Goal: Task Accomplishment & Management: Complete application form

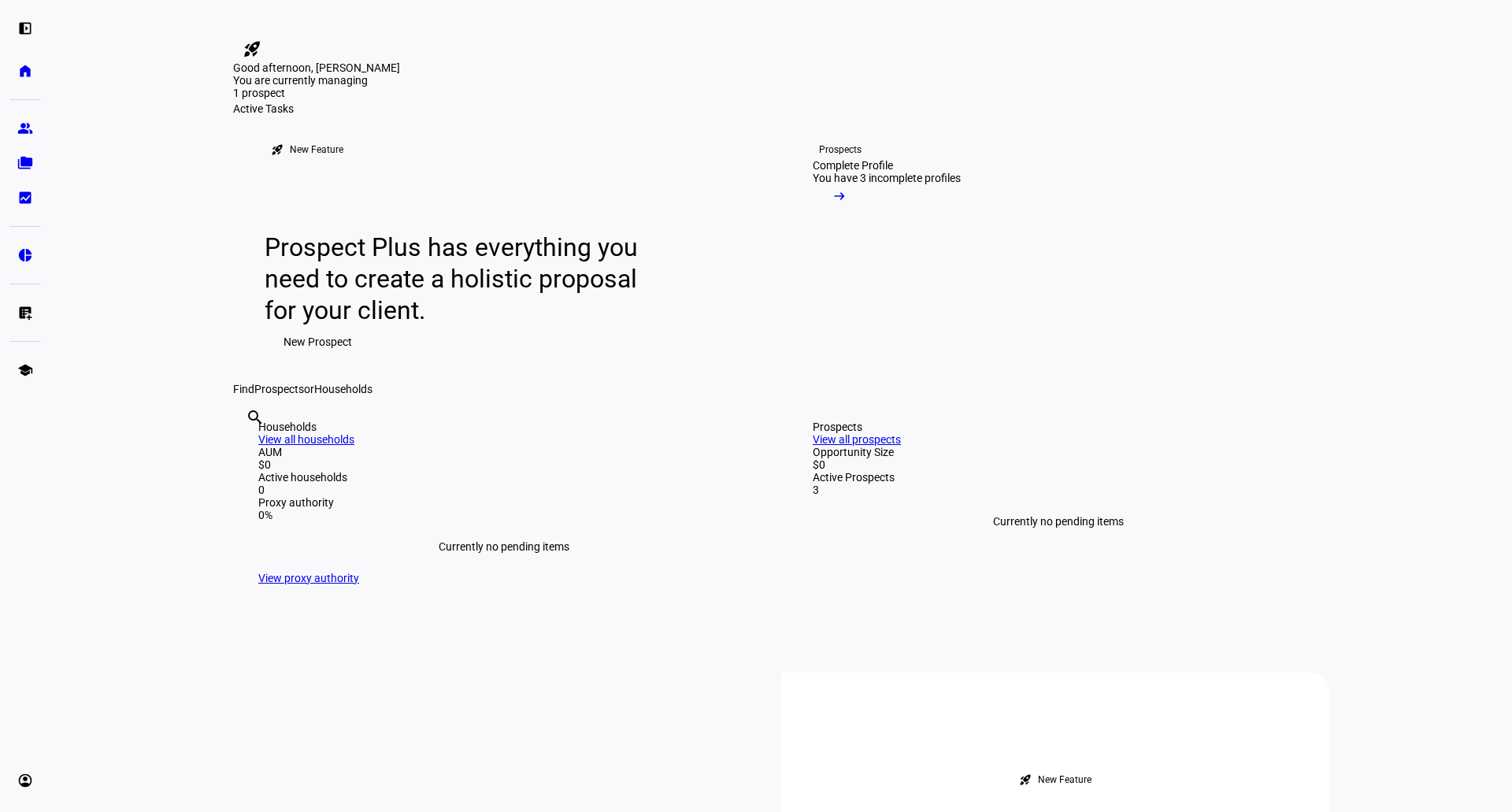
click at [359, 358] on span at bounding box center [318, 341] width 106 height 31
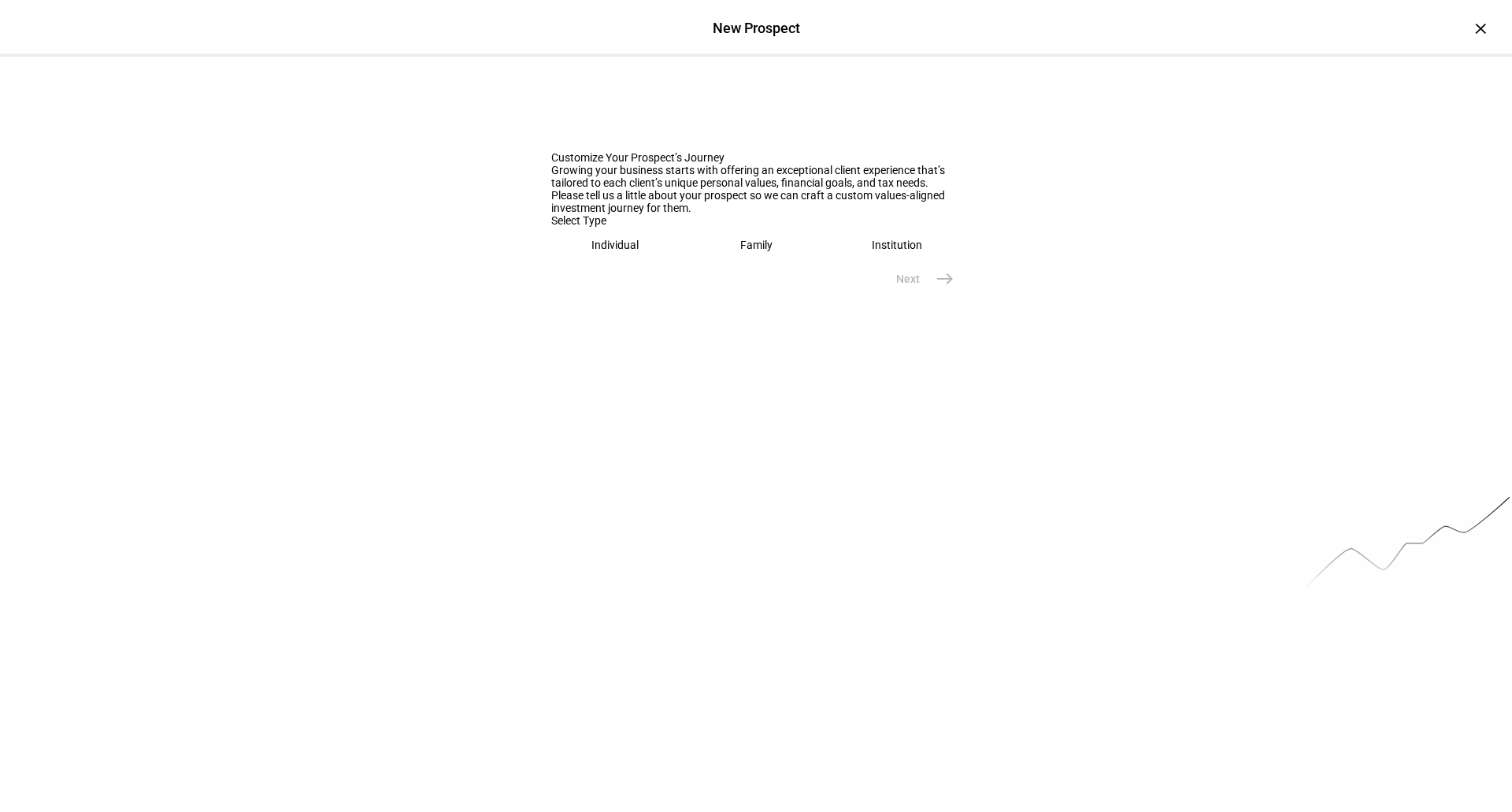
click at [564, 263] on eth-mega-radio-button "Individual" at bounding box center [616, 244] width 128 height 37
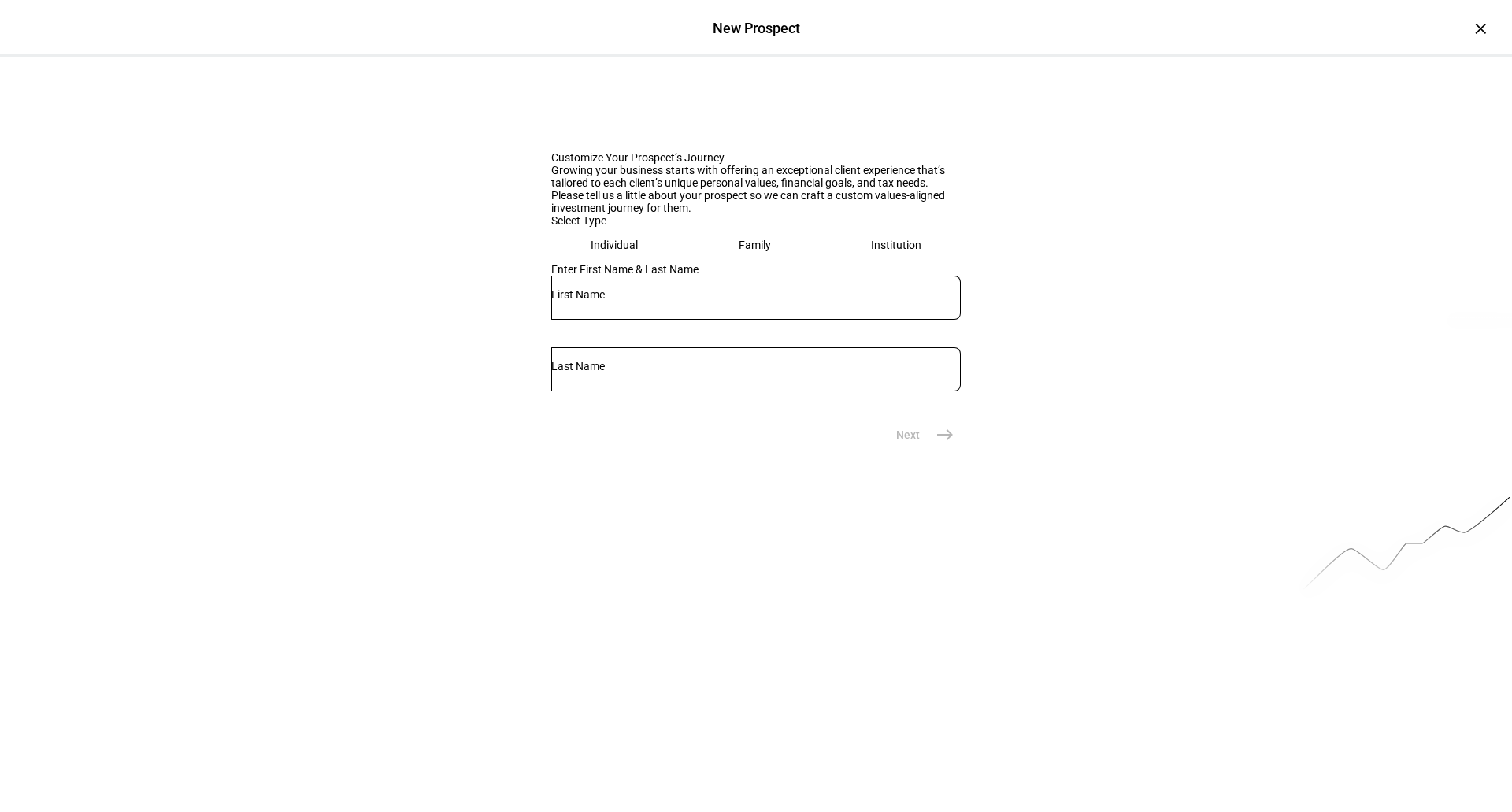
click at [590, 301] on input "text" at bounding box center [756, 294] width 409 height 12
type input "[PERSON_NAME]"
click at [916, 451] on button "Next east" at bounding box center [919, 435] width 84 height 31
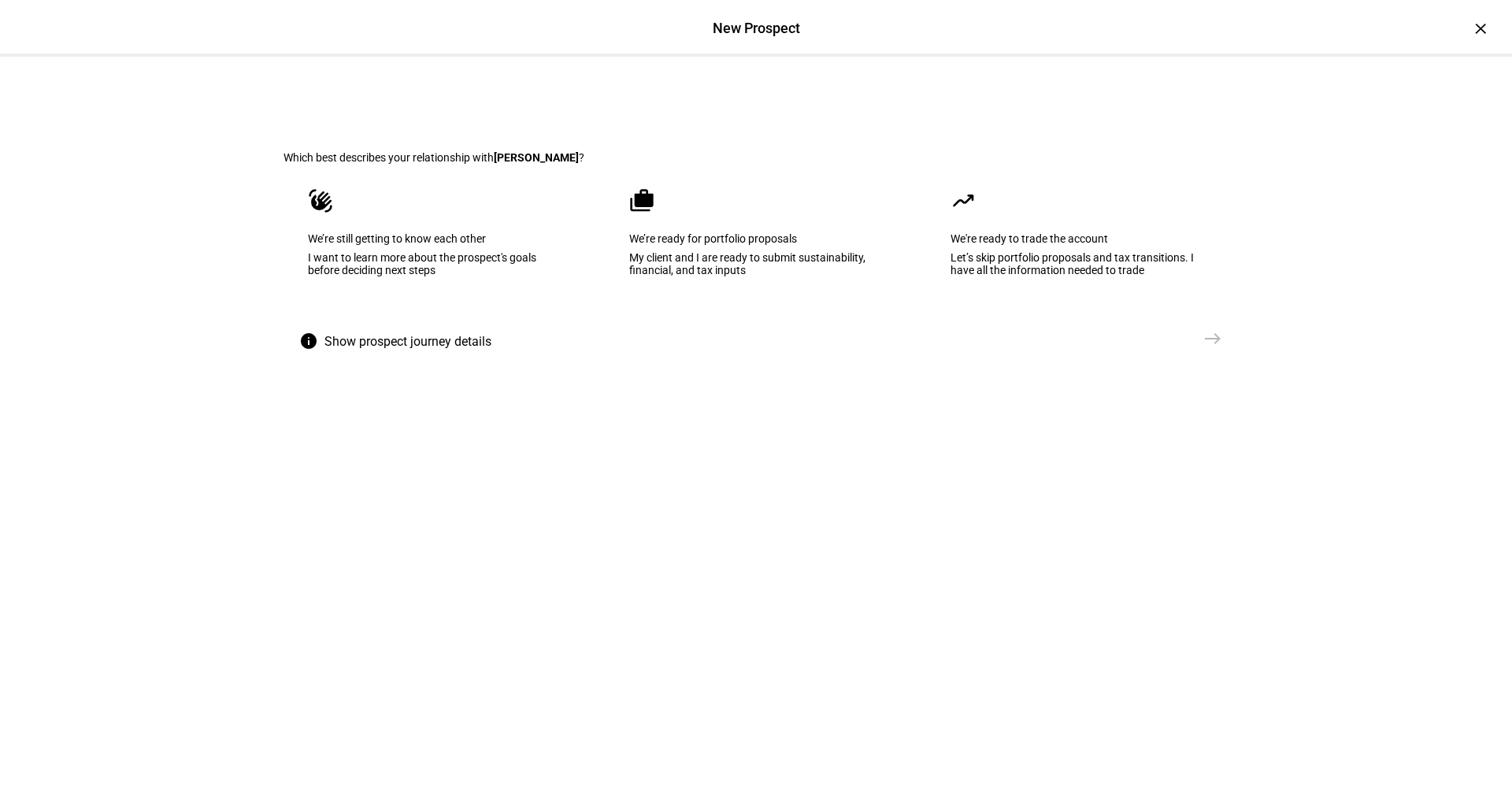
click at [405, 323] on eth-mega-radio-button "waving_hand We’re still getting to know each other I want to learn more about t…" at bounding box center [434, 244] width 302 height 159
click at [1190, 354] on button "Send [GEOGRAPHIC_DATA]" at bounding box center [1174, 338] width 111 height 31
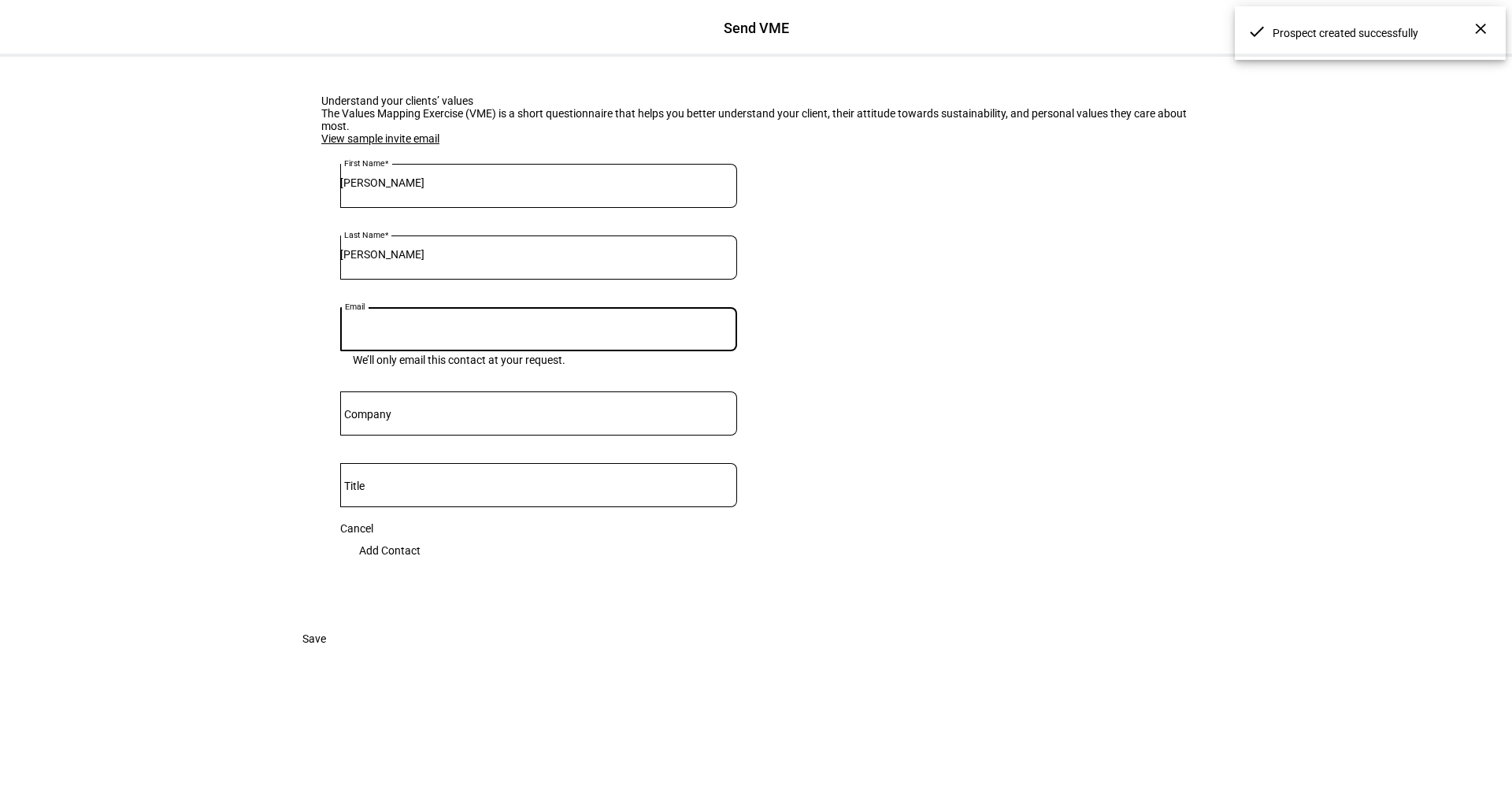
click at [505, 333] on input "Email" at bounding box center [538, 326] width 397 height 12
paste input "[PERSON_NAME] <[PERSON_NAME][EMAIL_ADDRESS][DOMAIN_NAME]>"
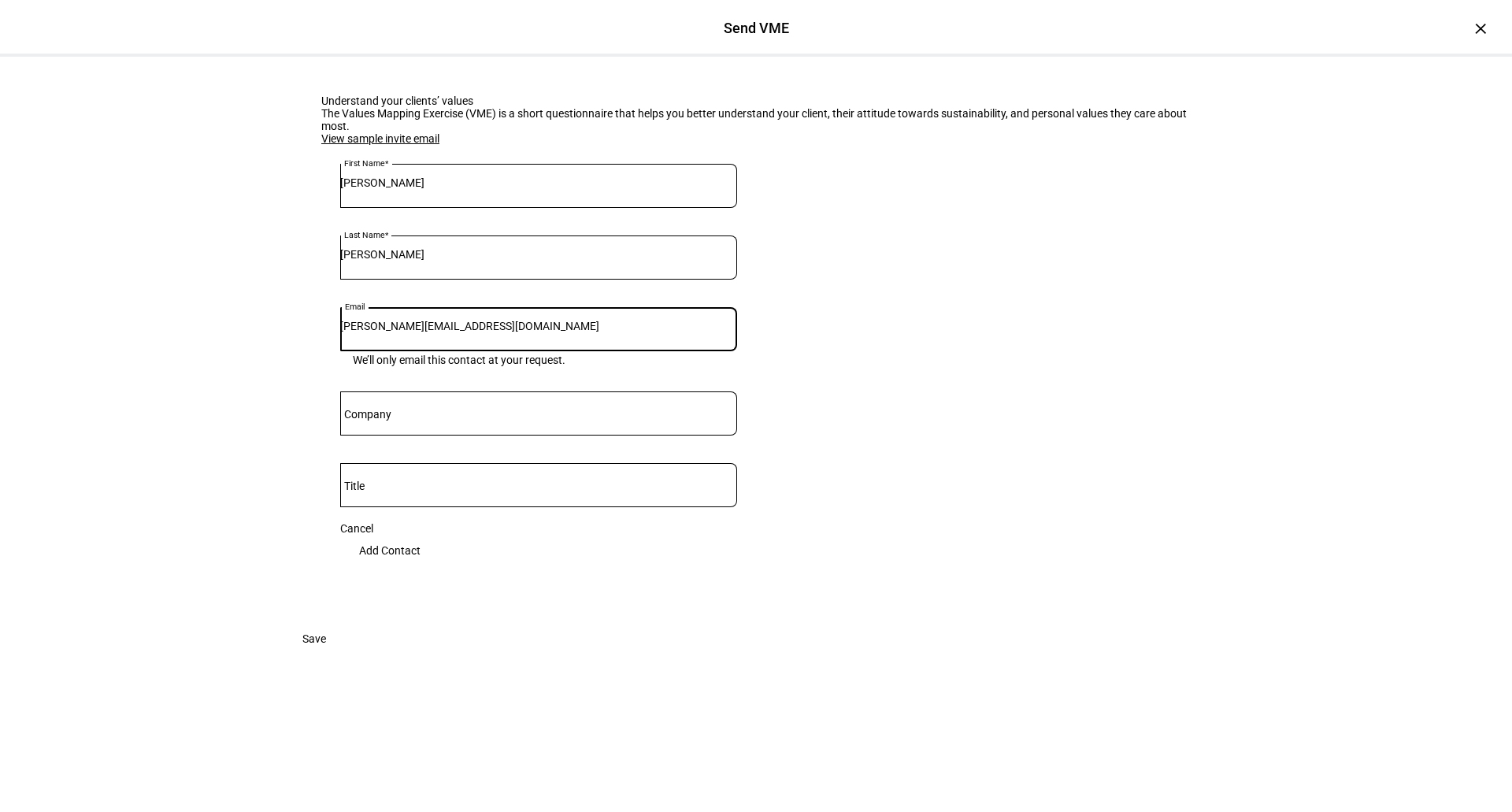
type input "[PERSON_NAME][EMAIL_ADDRESS][DOMAIN_NAME]"
click at [420, 567] on span "Add Contact" at bounding box center [390, 550] width 62 height 31
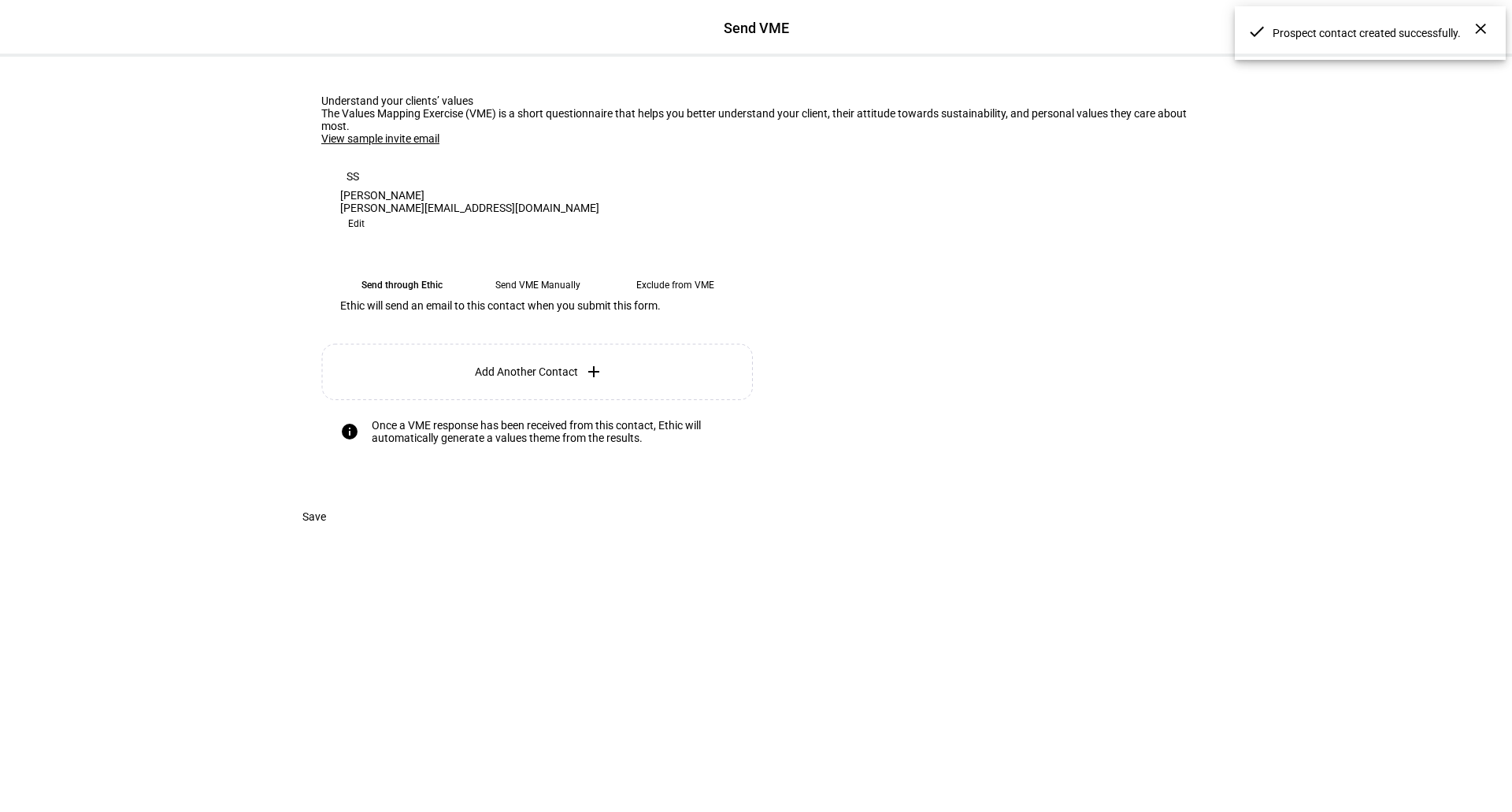
click at [375, 299] on eth-mega-radio-button "Send through Ethic" at bounding box center [401, 286] width 123 height 29
click at [326, 533] on span "Save" at bounding box center [314, 516] width 23 height 31
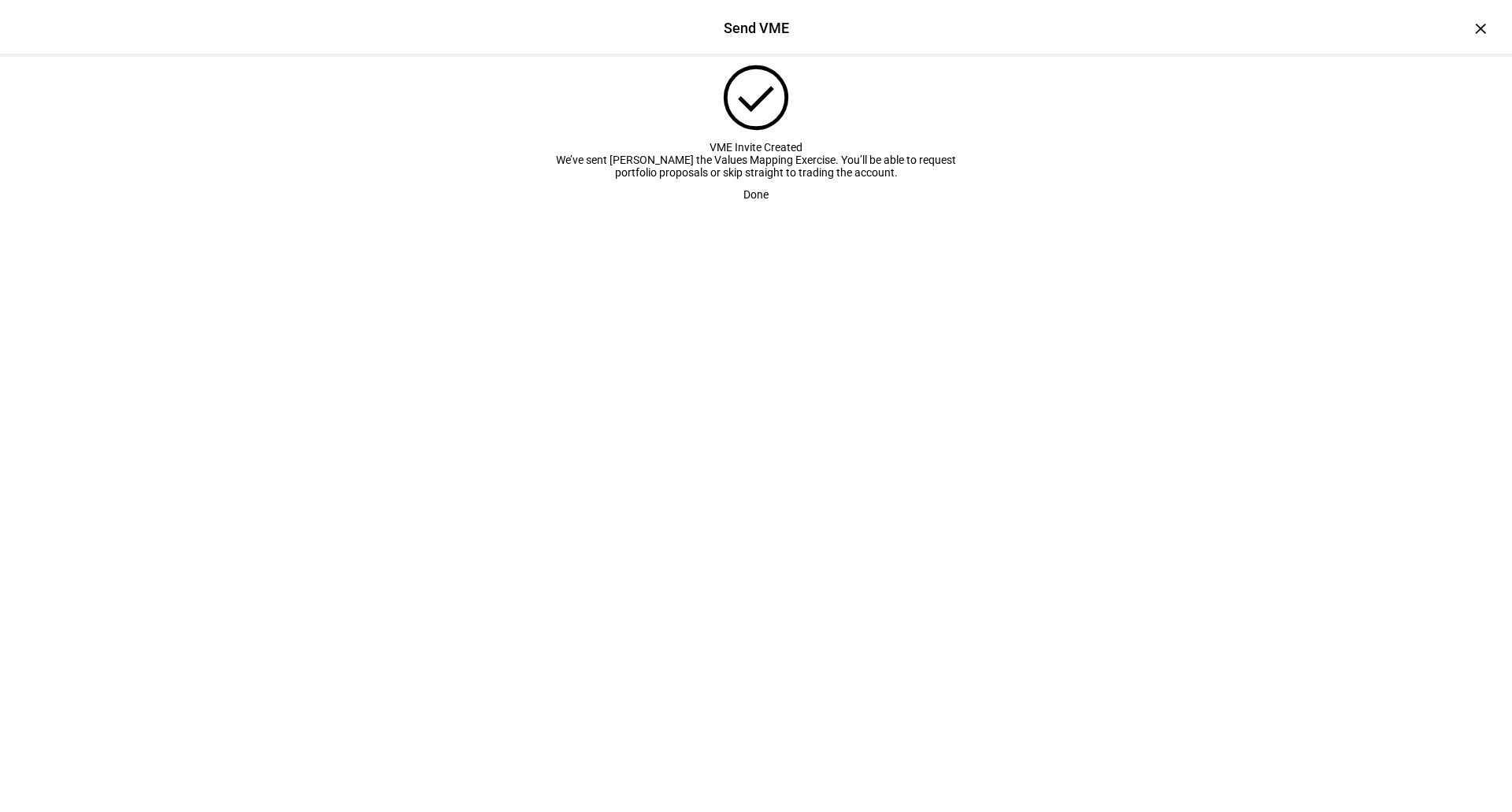
click at [750, 211] on span "Done" at bounding box center [756, 194] width 25 height 31
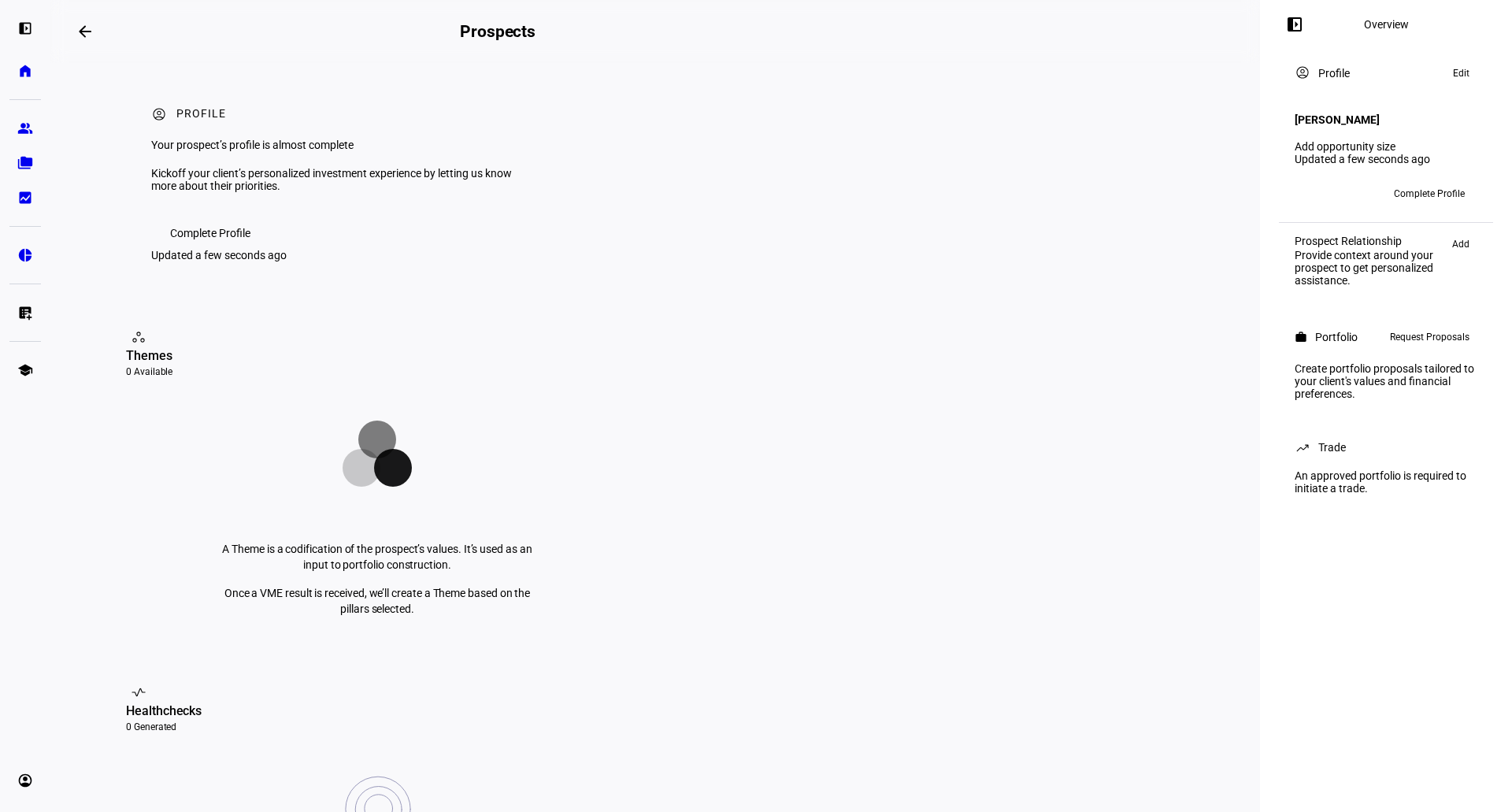
click at [4, 121] on div "left_panel_open home Home Advisors group Prospects folder_copy Households bid_l…" at bounding box center [25, 406] width 50 height 812
click at [14, 121] on link "group Prospects" at bounding box center [25, 128] width 31 height 31
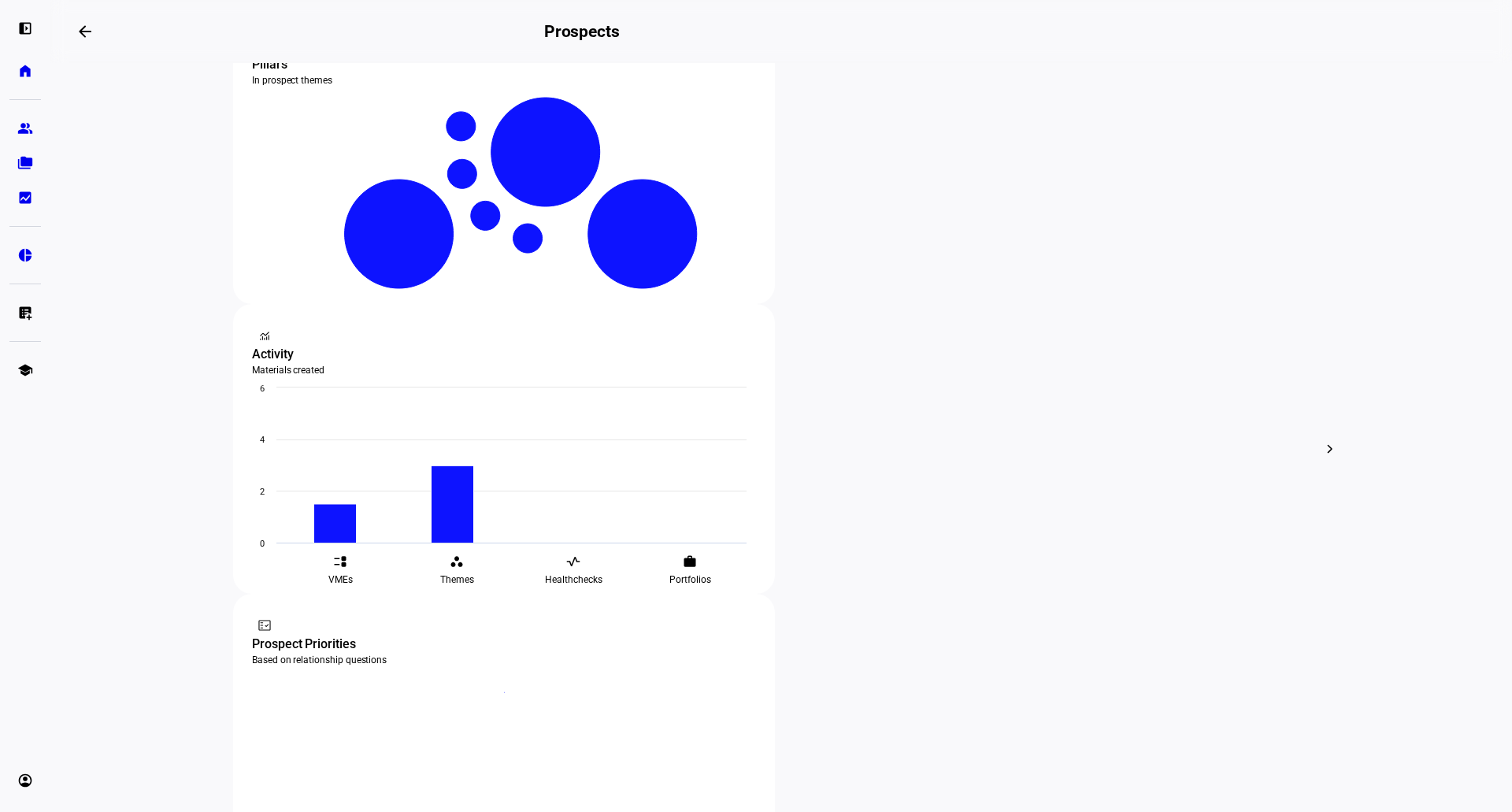
scroll to position [486, 0]
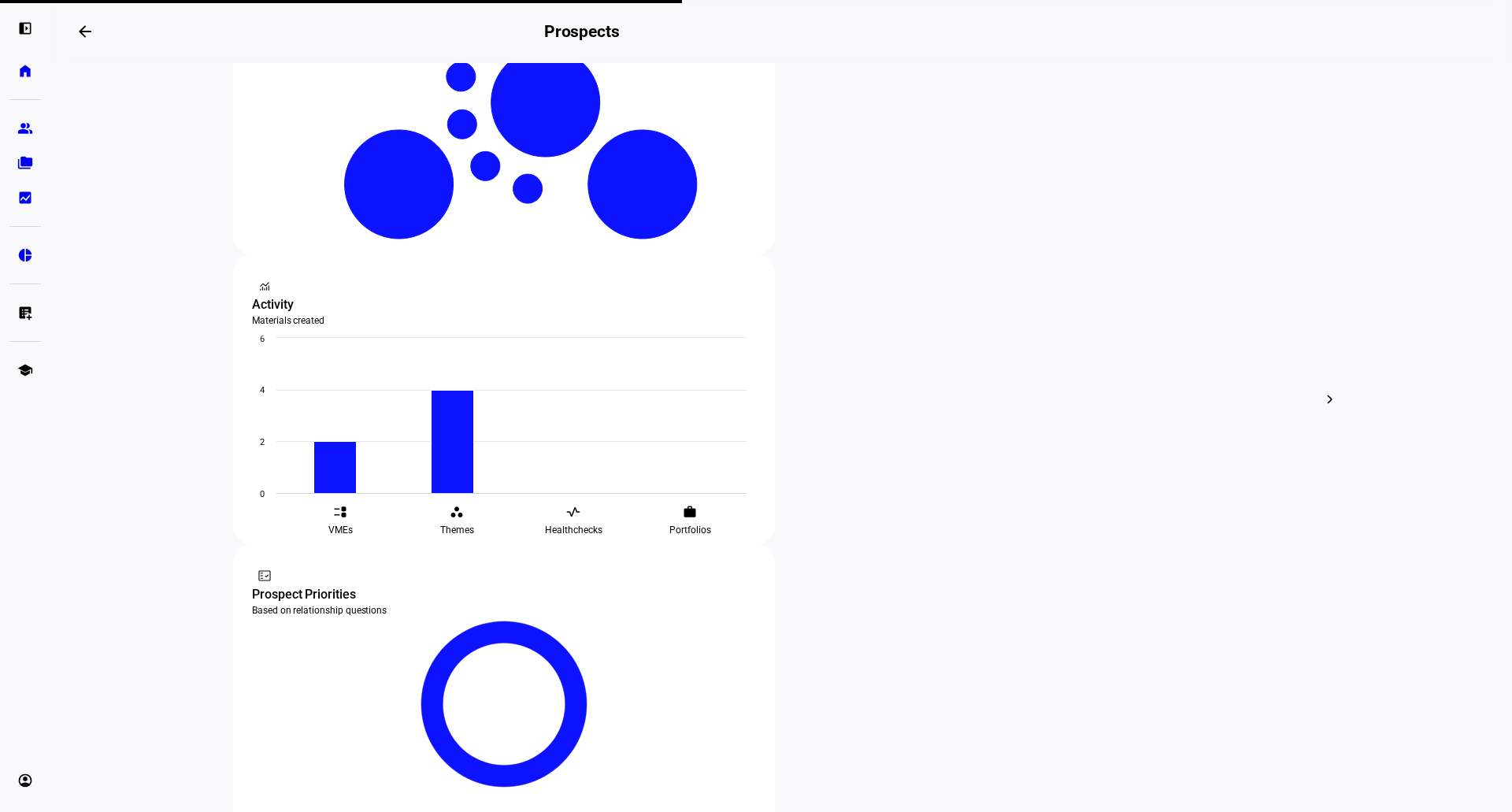
scroll to position [0, 0]
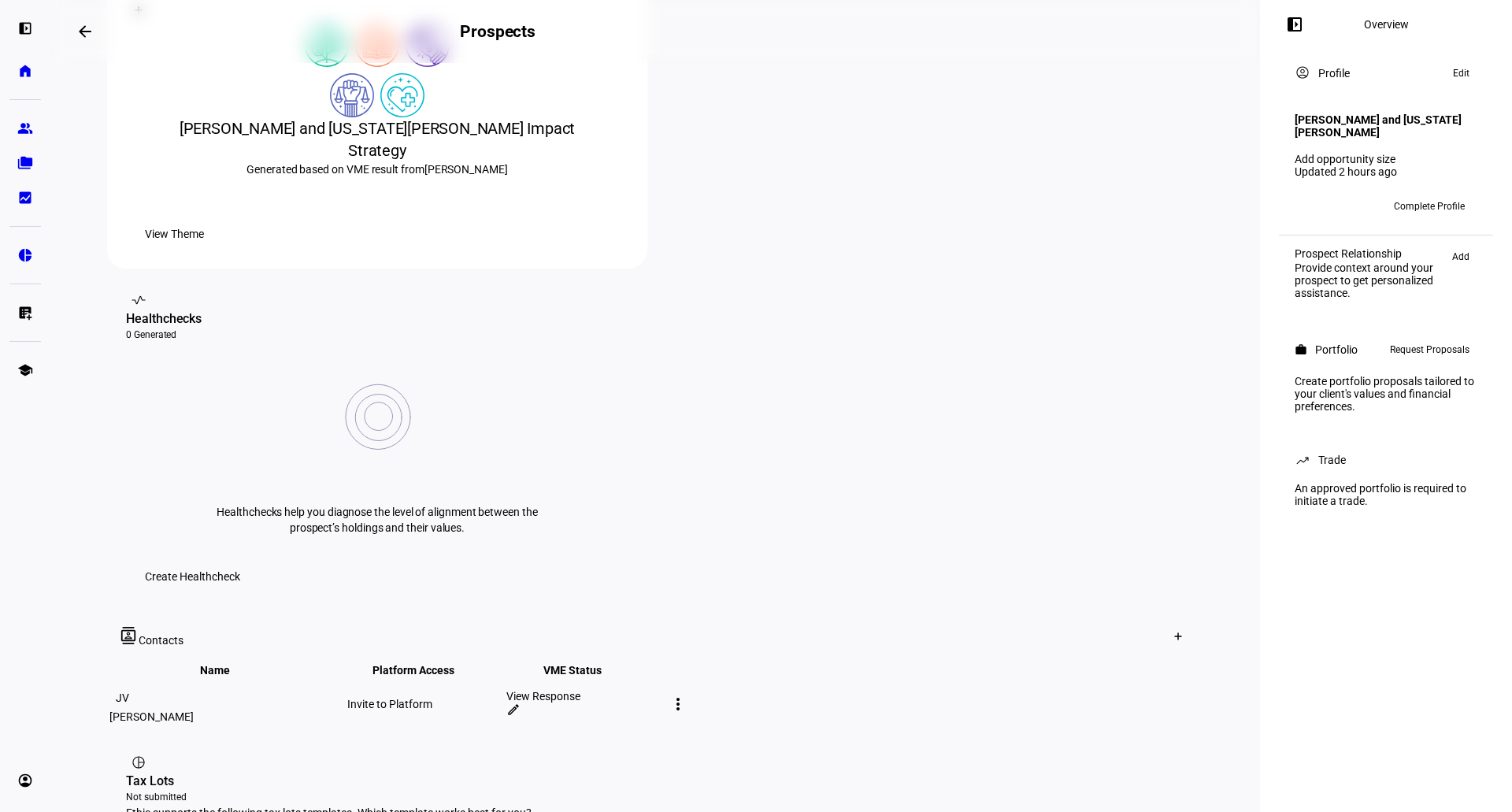
scroll to position [526, 0]
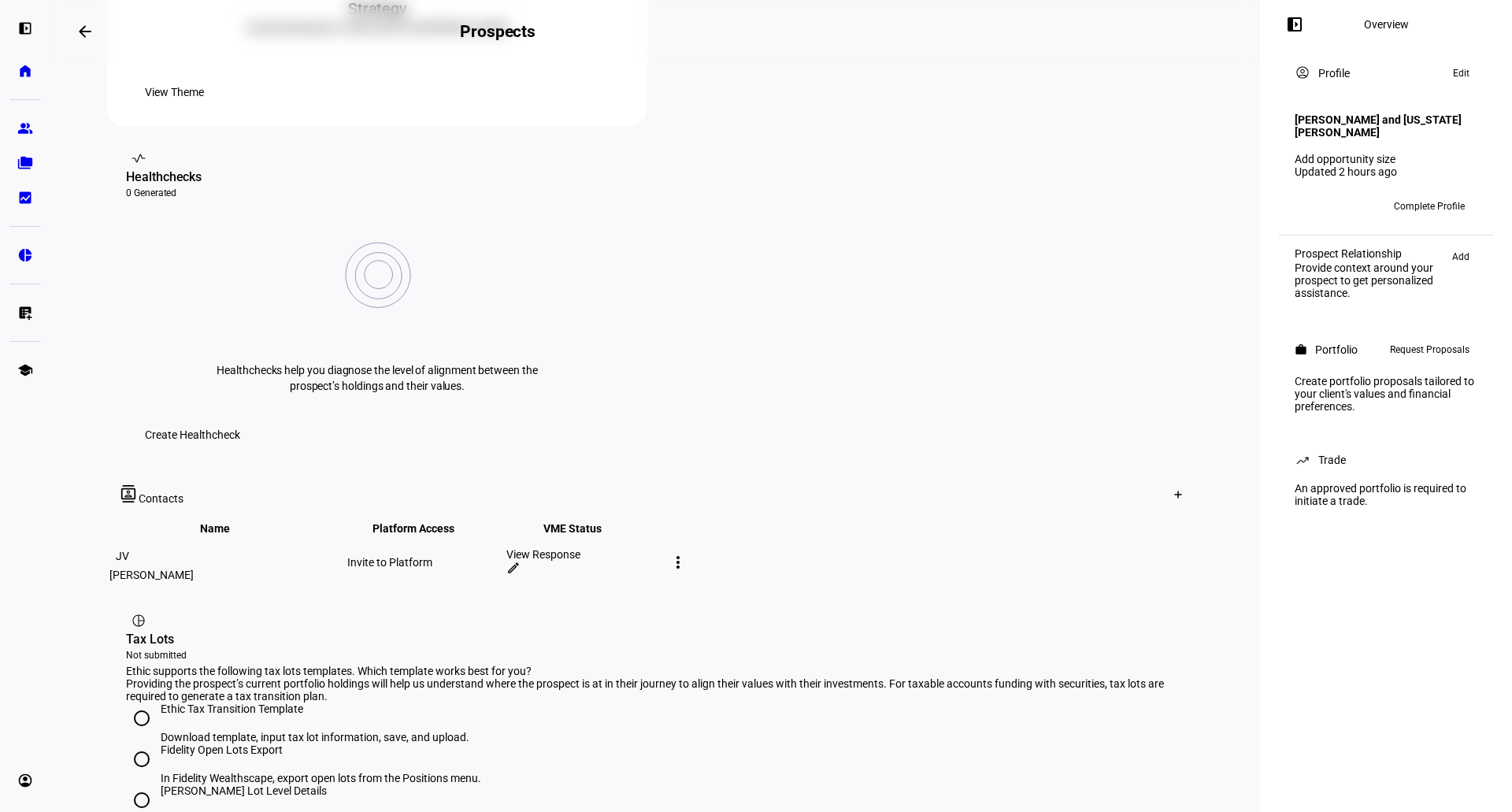
click at [662, 548] on div "View Response" at bounding box center [584, 554] width 156 height 12
